Goal: Task Accomplishment & Management: Use online tool/utility

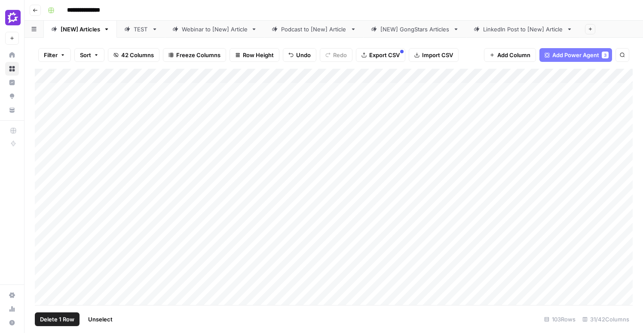
click at [43, 182] on div "Add Column" at bounding box center [334, 187] width 598 height 236
click at [275, 181] on div "Add Column" at bounding box center [334, 187] width 598 height 236
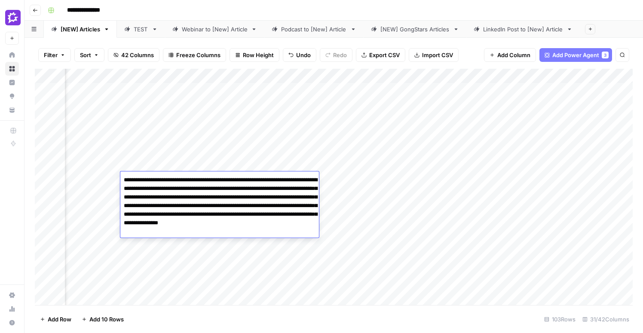
click at [104, 184] on div "Add Column" at bounding box center [334, 187] width 598 height 236
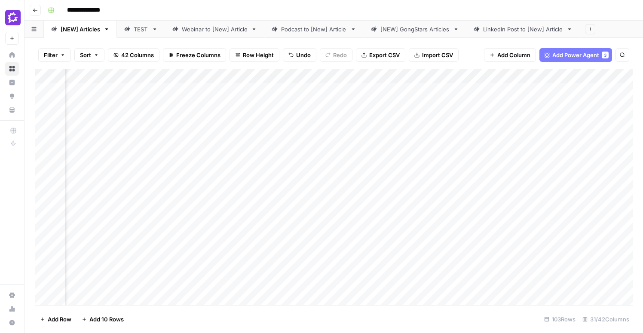
scroll to position [0, 1218]
click at [368, 178] on div "Add Column" at bounding box center [334, 187] width 598 height 236
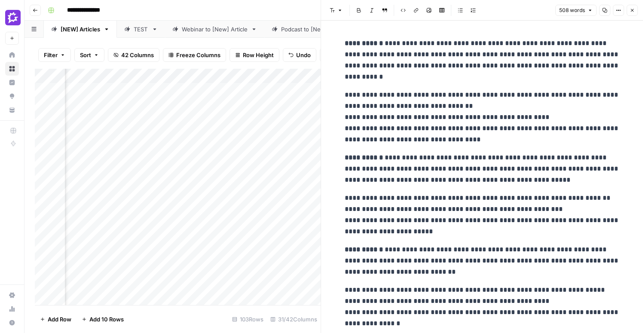
click at [633, 13] on button "Close" at bounding box center [631, 10] width 11 height 11
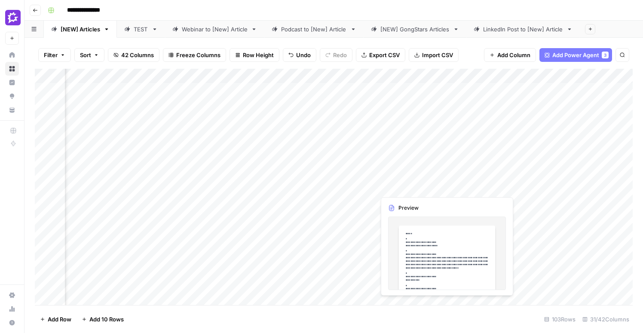
click at [398, 180] on div "Add Column" at bounding box center [334, 187] width 598 height 236
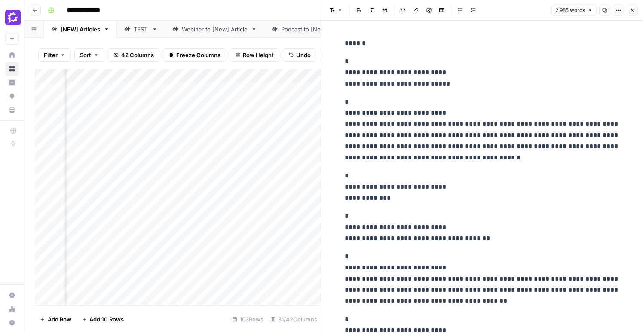
click at [634, 10] on icon "button" at bounding box center [631, 10] width 5 height 5
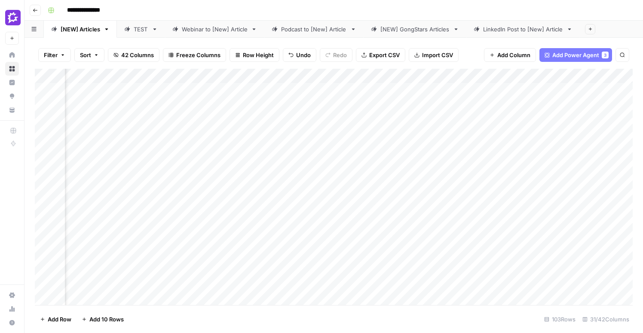
scroll to position [0, 1533]
click at [351, 201] on div "Add Column" at bounding box center [334, 187] width 598 height 236
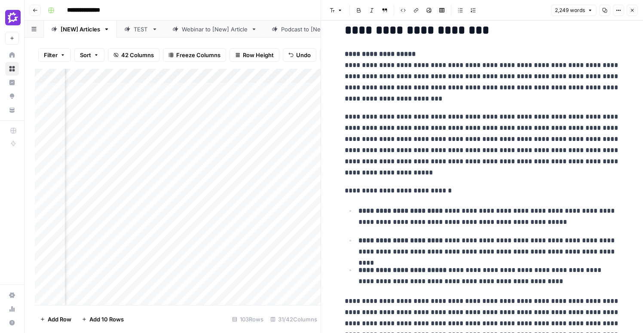
scroll to position [106, 0]
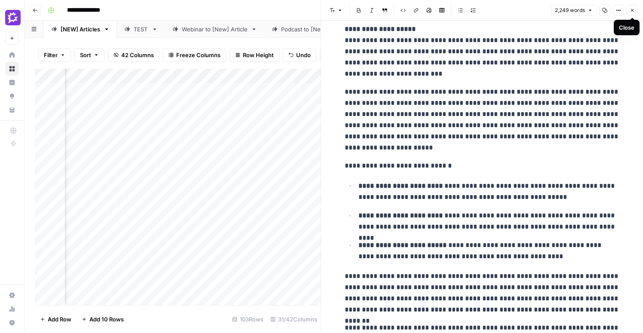
click at [631, 11] on icon "button" at bounding box center [632, 10] width 3 height 3
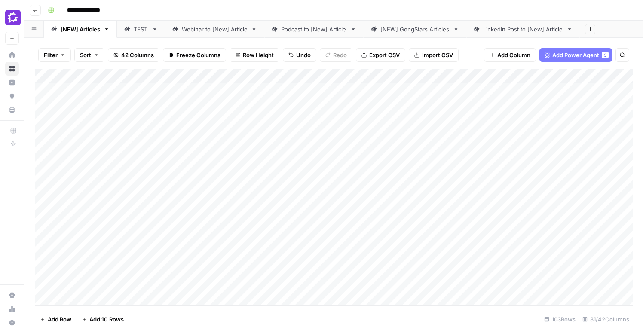
click at [397, 209] on div "Add Column" at bounding box center [334, 187] width 598 height 236
